Goal: Information Seeking & Learning: Learn about a topic

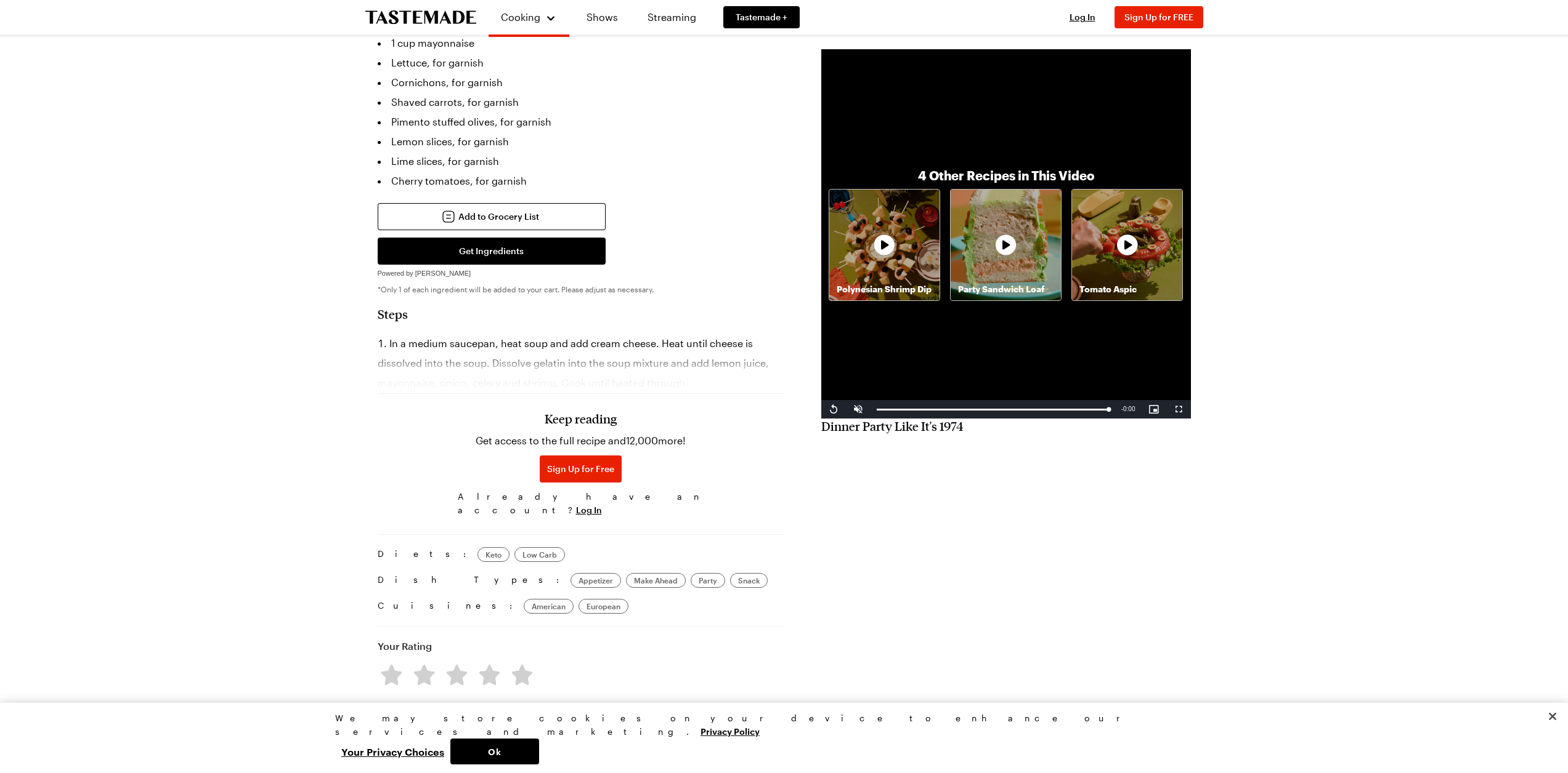
scroll to position [677, 0]
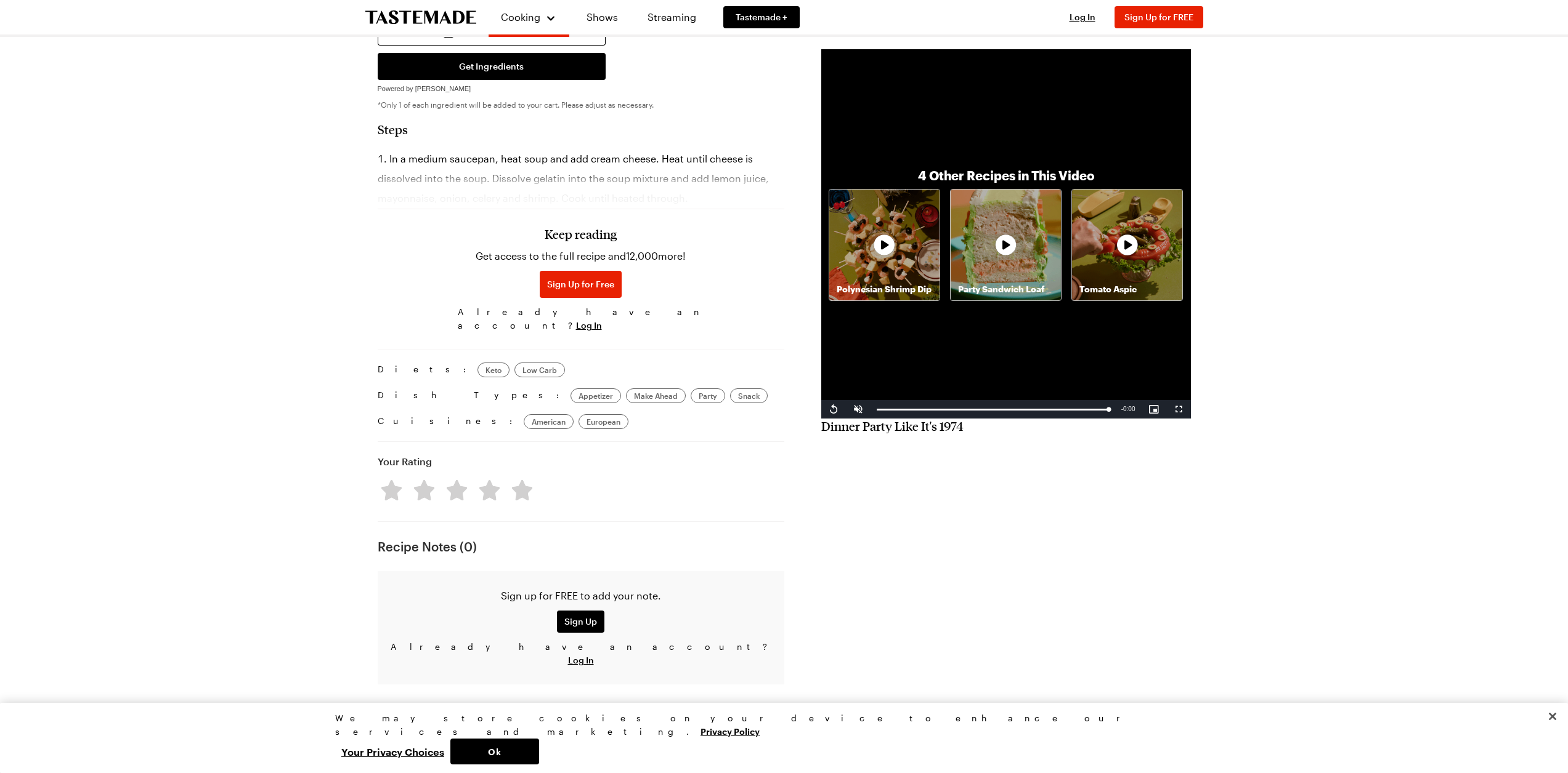
click at [986, 288] on p "Party Sandwich Loaf" at bounding box center [1006, 289] width 110 height 13
